Goal: Information Seeking & Learning: Learn about a topic

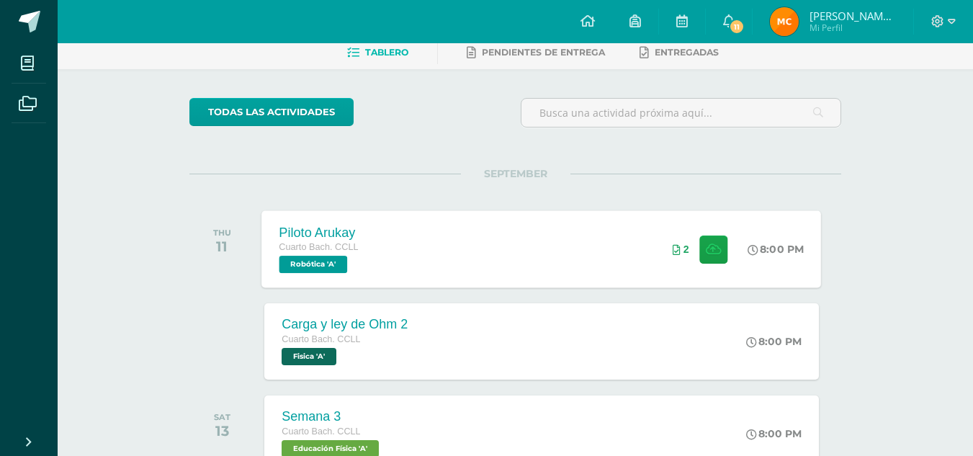
scroll to position [89, 0]
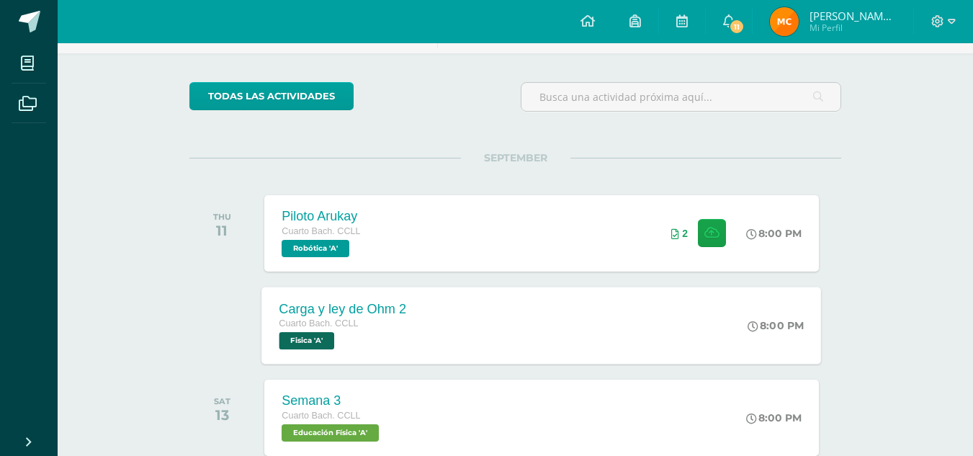
click at [418, 325] on div "Carga y ley de Ohm 2 Cuarto Bach. CCLL Fisica 'A'" at bounding box center [343, 325] width 162 height 77
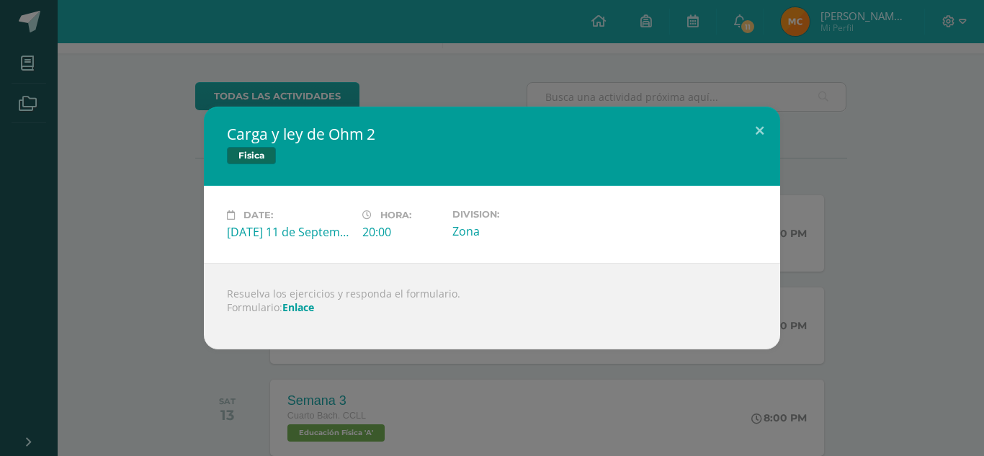
click at [295, 305] on link "Enlace" at bounding box center [298, 307] width 32 height 14
click at [723, 32] on div "Carga y ley de Ohm 2 Fisica Date: Thursday 11 de September Hora: 20:00 Division…" at bounding box center [492, 228] width 984 height 456
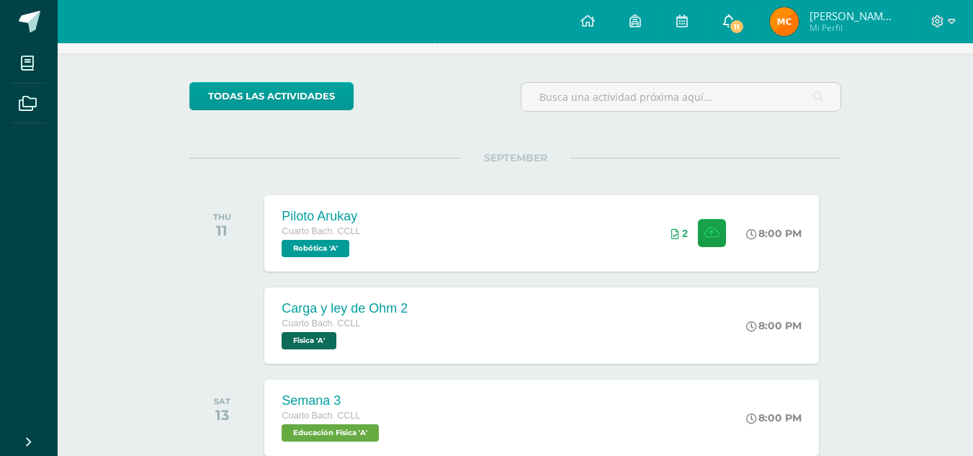
click at [752, 17] on link "11" at bounding box center [729, 21] width 46 height 43
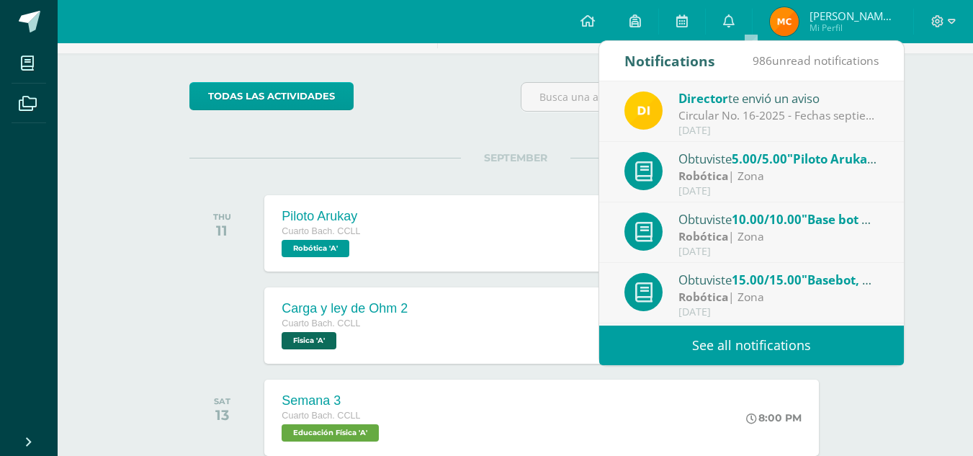
click at [679, 339] on link "See all notifications" at bounding box center [751, 346] width 305 height 40
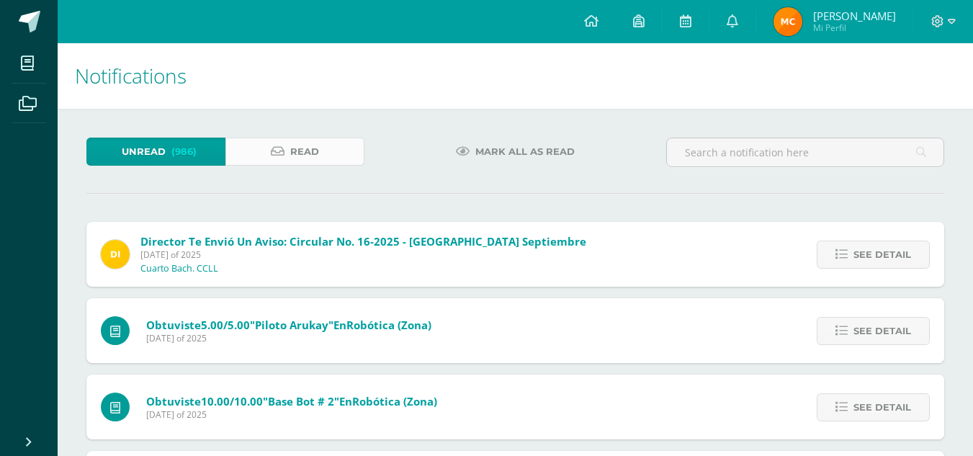
click at [300, 151] on span "Read" at bounding box center [304, 151] width 29 height 27
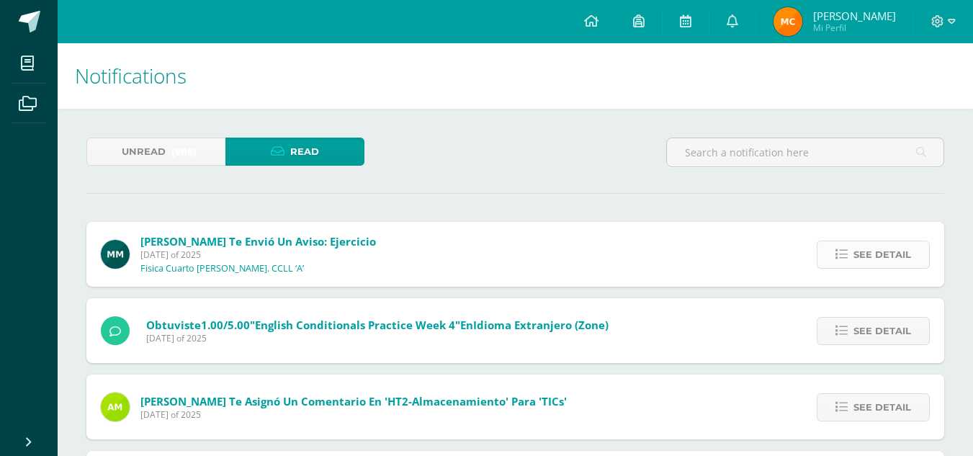
click at [862, 248] on span "See detail" at bounding box center [883, 254] width 58 height 27
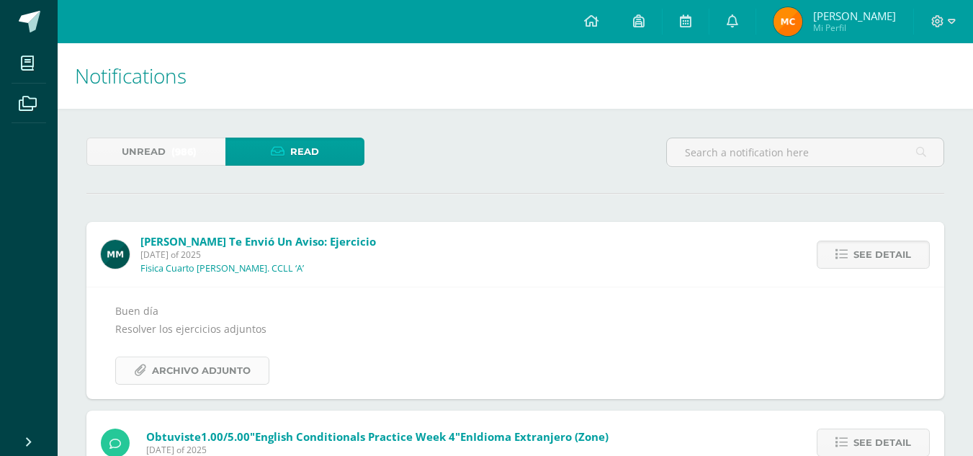
click at [184, 364] on span "Archivo Adjunto" at bounding box center [201, 370] width 99 height 27
